Goal: Transaction & Acquisition: Purchase product/service

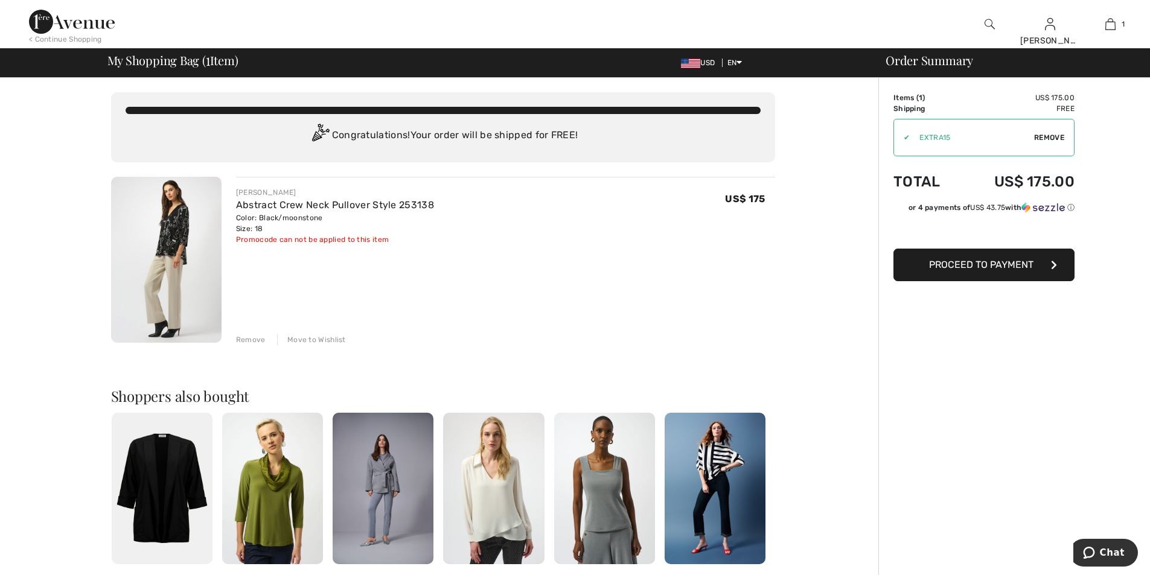
click at [984, 265] on span "Proceed to Payment" at bounding box center [981, 264] width 104 height 11
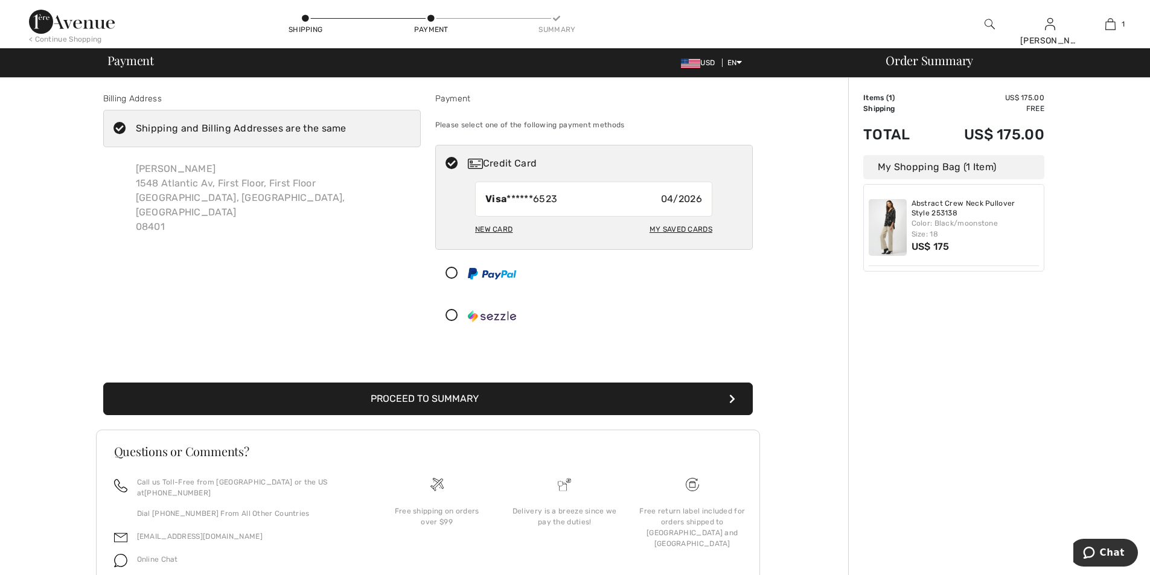
click at [675, 231] on div "My Saved Cards" at bounding box center [680, 229] width 63 height 21
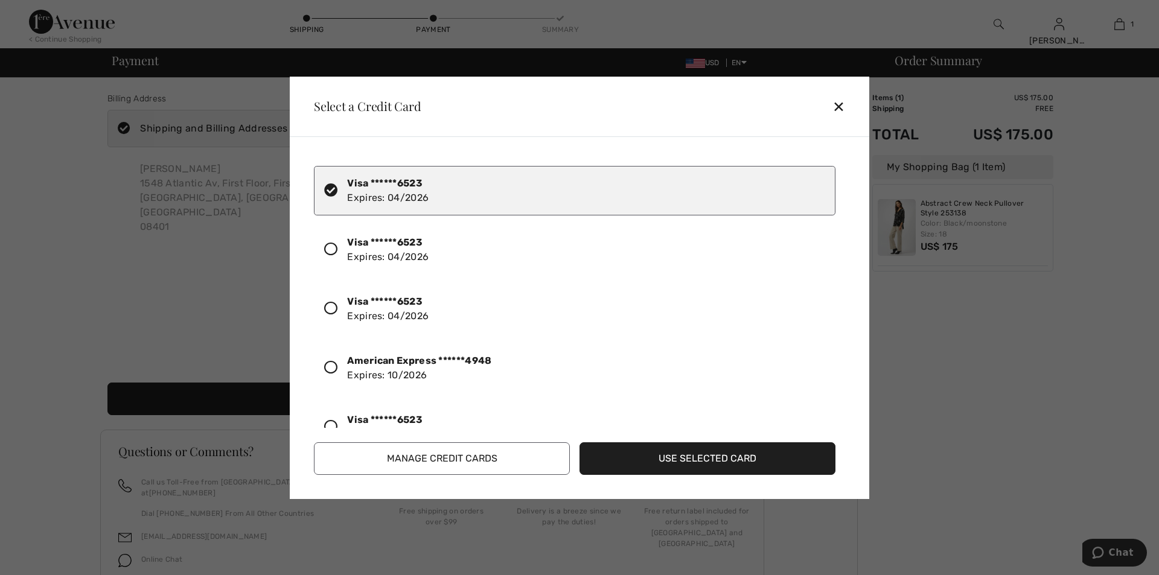
click at [840, 106] on div "✕" at bounding box center [843, 106] width 22 height 25
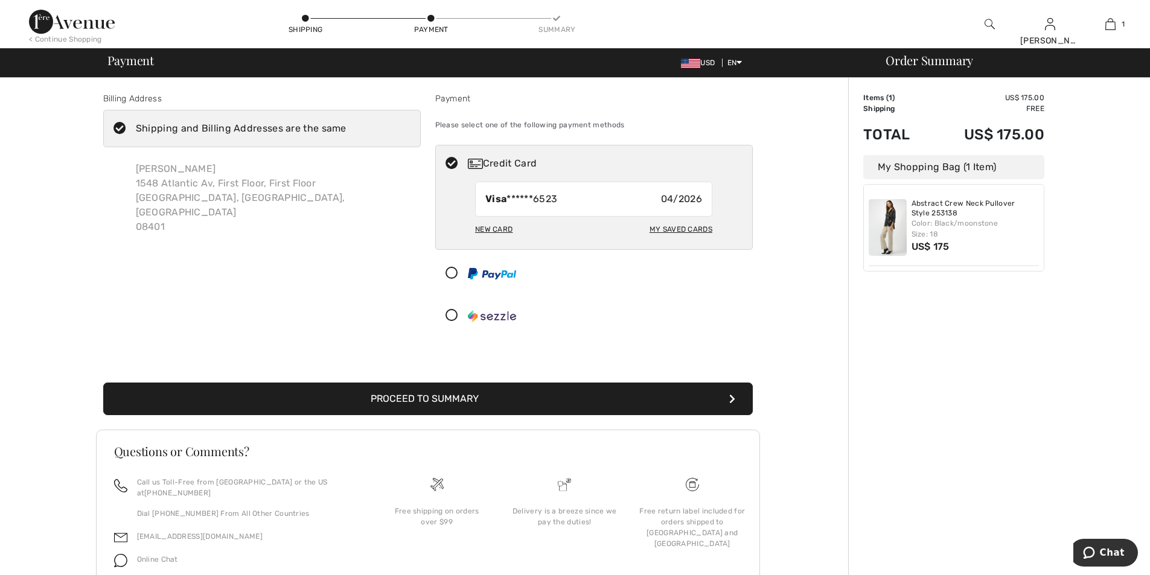
click at [584, 200] on div "Visa ******6523 04/2026" at bounding box center [593, 199] width 237 height 35
click at [501, 232] on div "New Card" at bounding box center [493, 229] width 37 height 21
radio input "true"
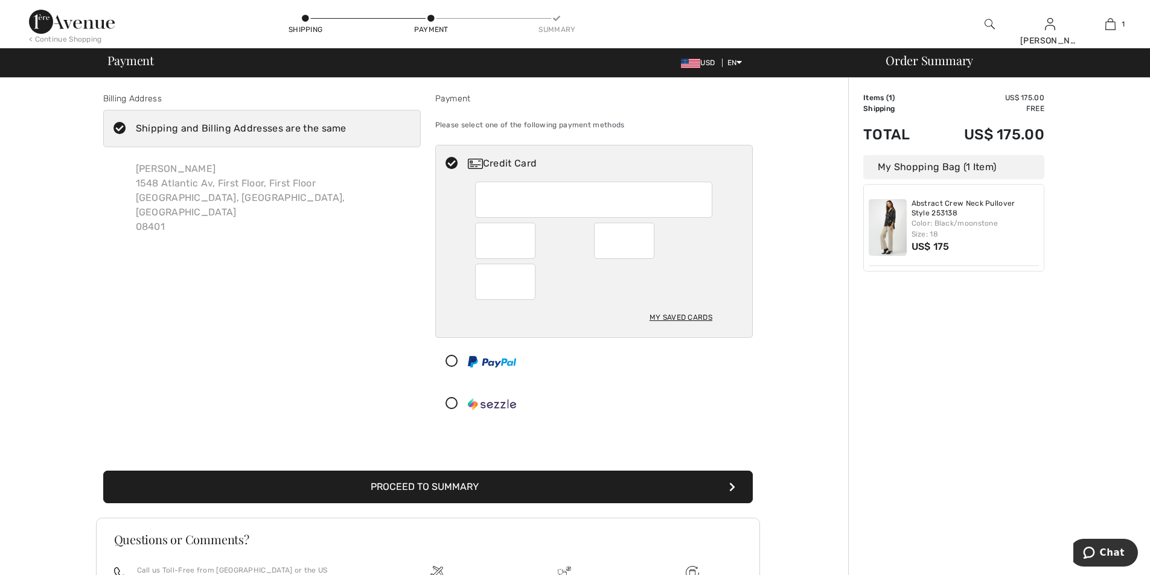
scroll to position [132, 0]
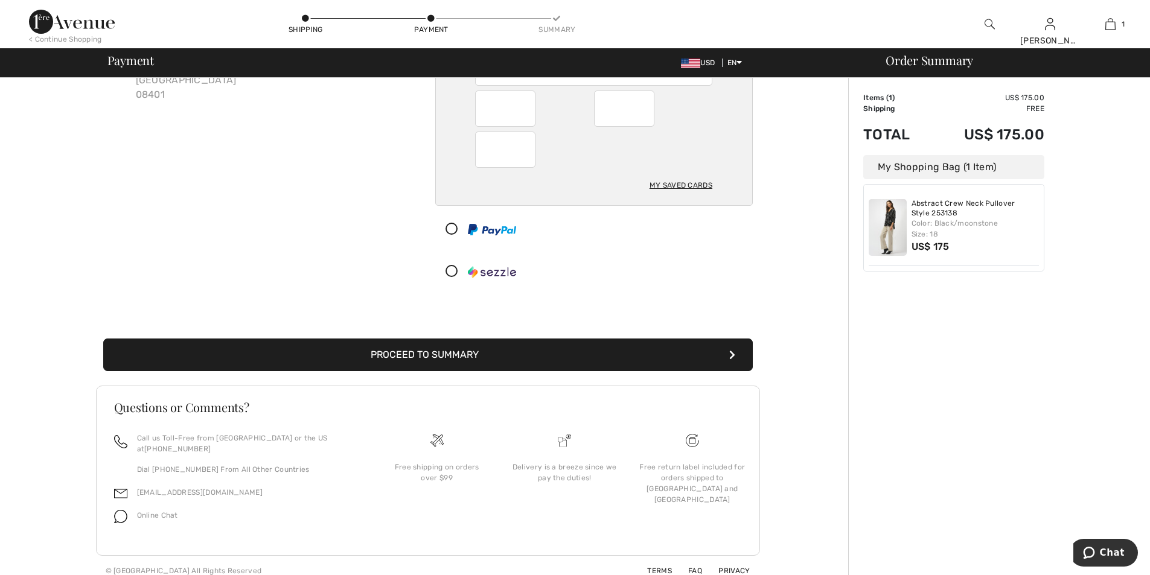
click at [469, 356] on button "Proceed to Summary" at bounding box center [427, 355] width 649 height 33
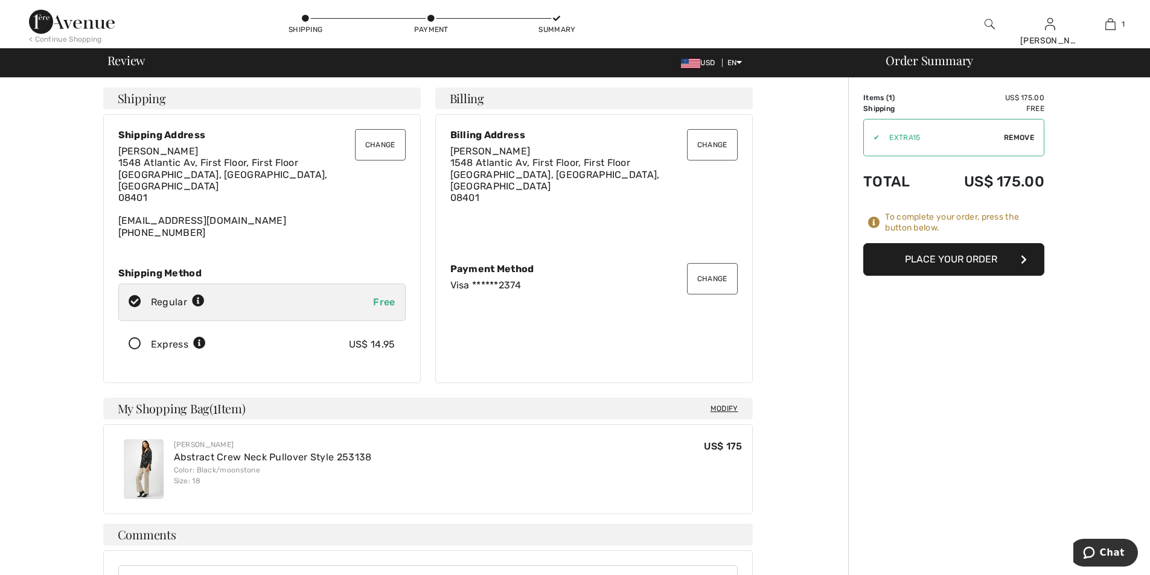
click at [944, 263] on button "Place Your Order" at bounding box center [953, 259] width 181 height 33
